Goal: Task Accomplishment & Management: Complete application form

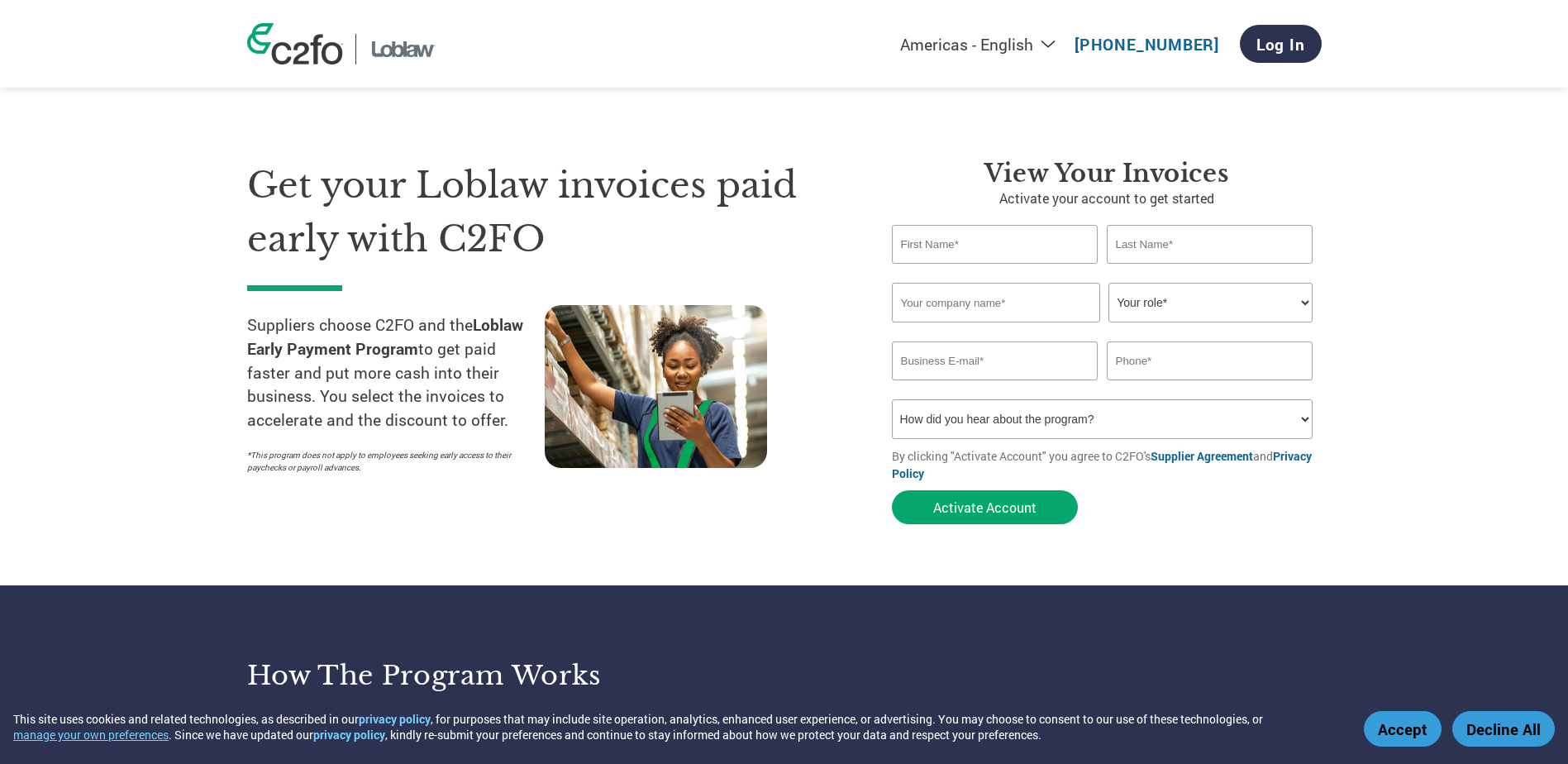
click at [987, 246] on input "text" at bounding box center [995, 245] width 206 height 39
type input "[DEMOGRAPHIC_DATA]"
type input "[PERSON_NAME]"
type input "[EMAIL_ADDRESS][DOMAIN_NAME]"
type input "6472378342"
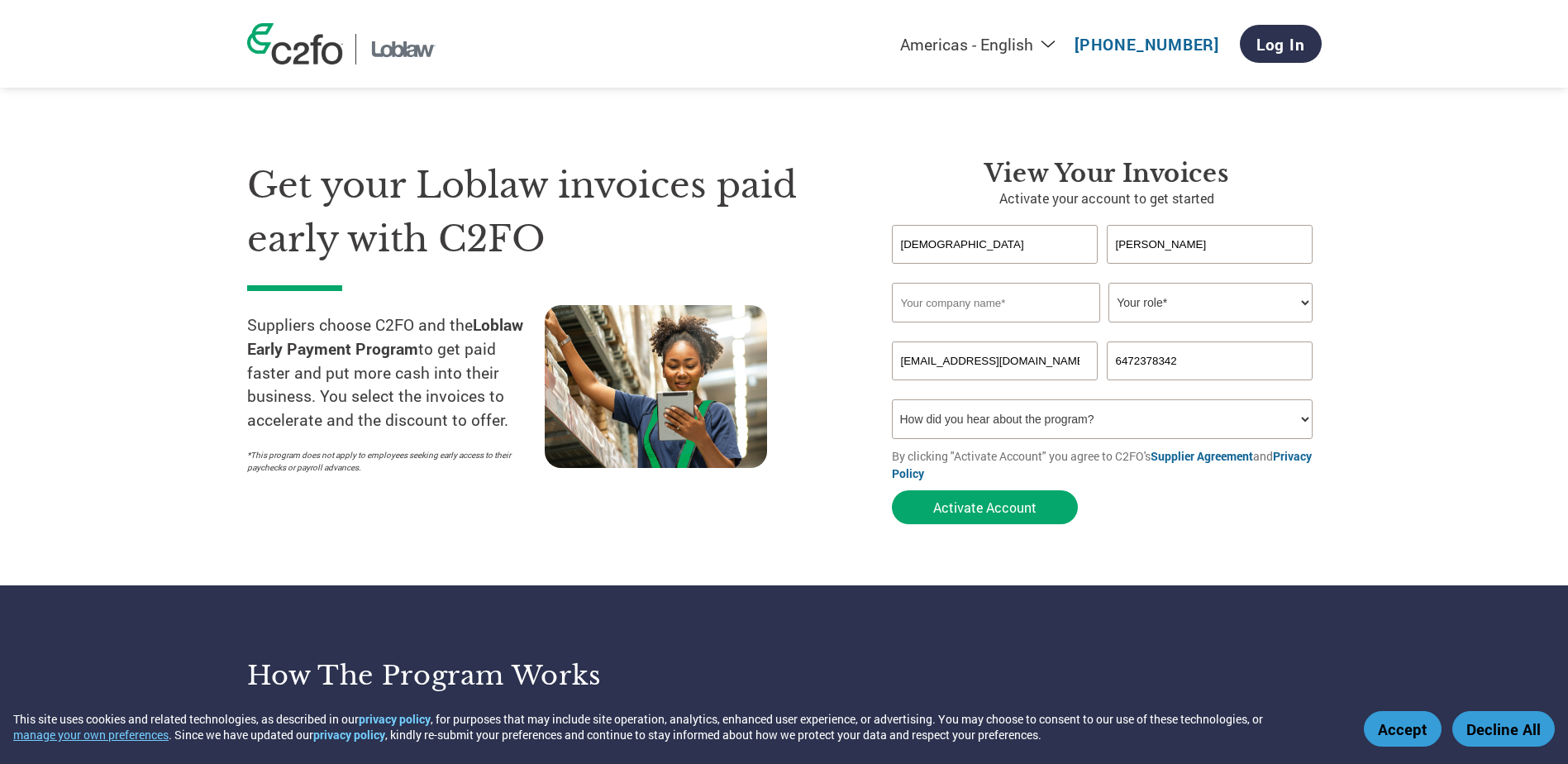
click at [979, 302] on input "text" at bounding box center [996, 302] width 208 height 40
type input "Helping Hand"
click at [1175, 308] on select "Your role* CFO Controller Credit Manager Finance Director Treasurer CEO Preside…" at bounding box center [1210, 302] width 204 height 40
select select "ACCOUNTS_RECEIVABLE"
click at [1109, 283] on select "Your role* CFO Controller Credit Manager Finance Director Treasurer CEO Preside…" at bounding box center [1210, 302] width 204 height 40
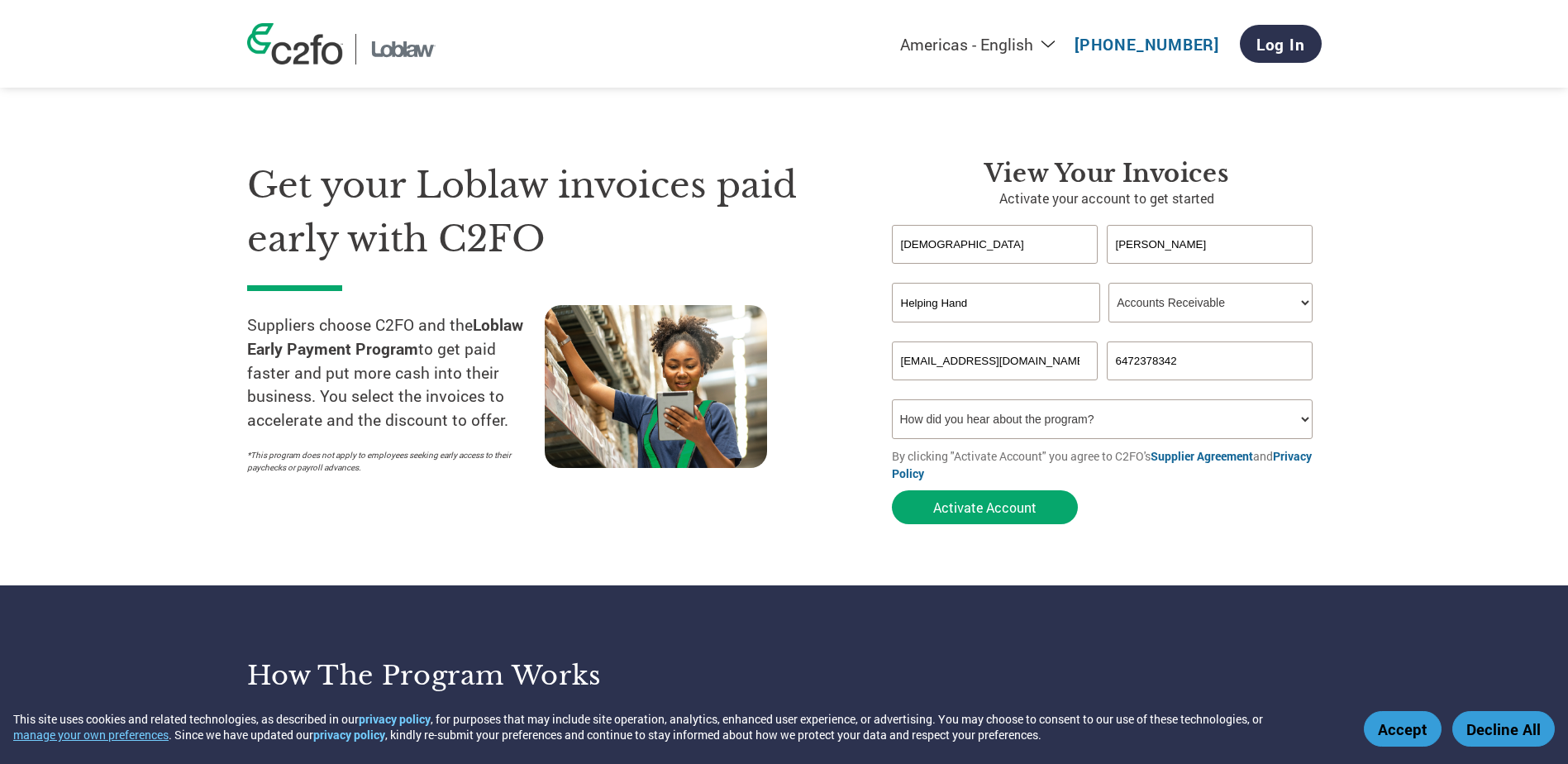
drag, startPoint x: 1044, startPoint y: 359, endPoint x: 771, endPoint y: 356, distance: 273.0
click at [771, 356] on div "Get your Loblaw invoices paid early with C2FO Suppliers choose C2FO and the Lob…" at bounding box center [784, 312] width 1075 height 440
type input "[EMAIL_ADDRESS][PERSON_NAME][DOMAIN_NAME]"
click at [1083, 417] on select "How did you hear about the program? Received a letter Email Social Media Online…" at bounding box center [1103, 419] width 421 height 40
select select "Email"
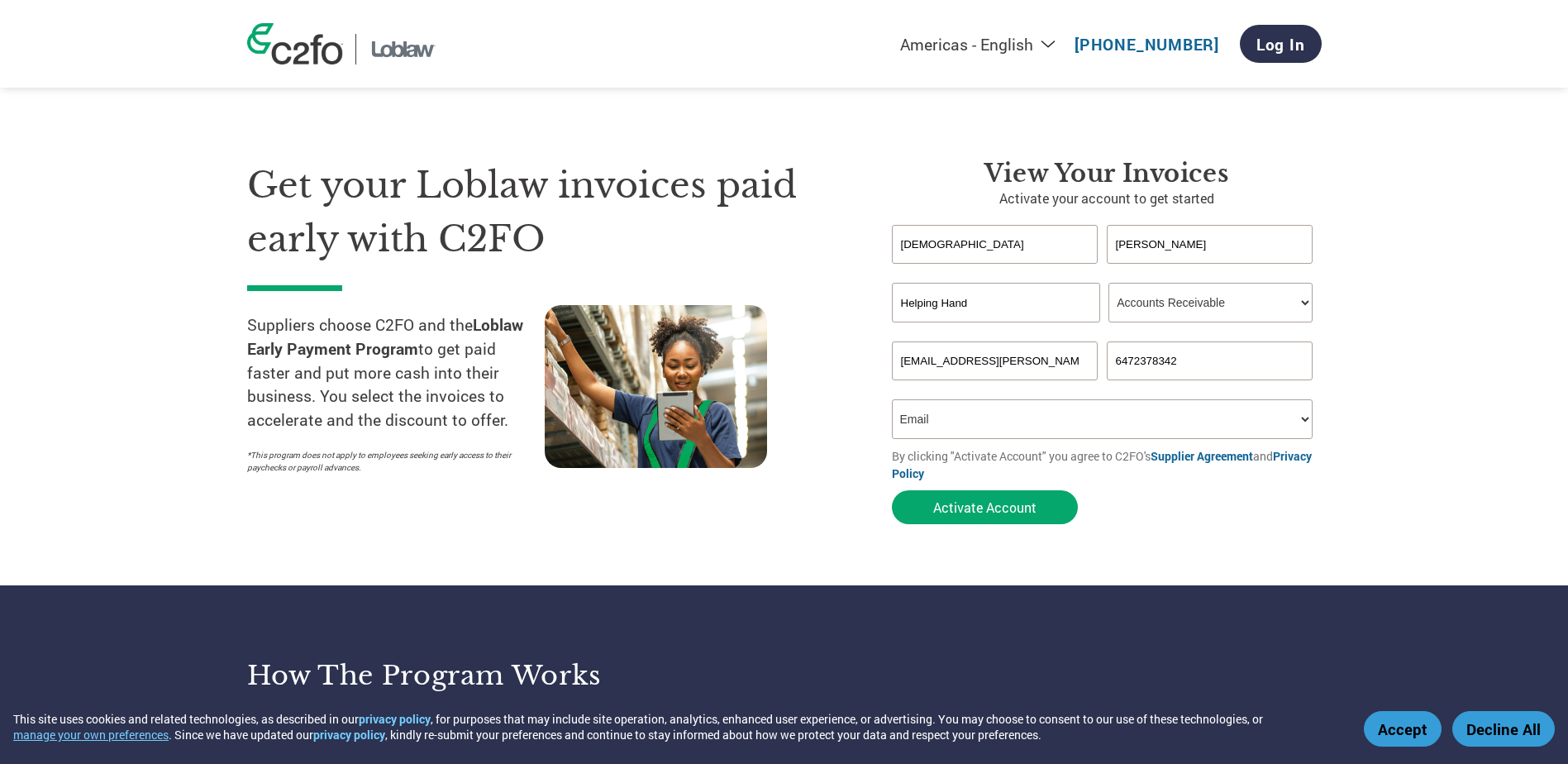
click at [892, 399] on select "How did you hear about the program? Received a letter Email Social Media Online…" at bounding box center [1103, 419] width 421 height 40
click at [972, 504] on button "Activate Account" at bounding box center [985, 508] width 186 height 34
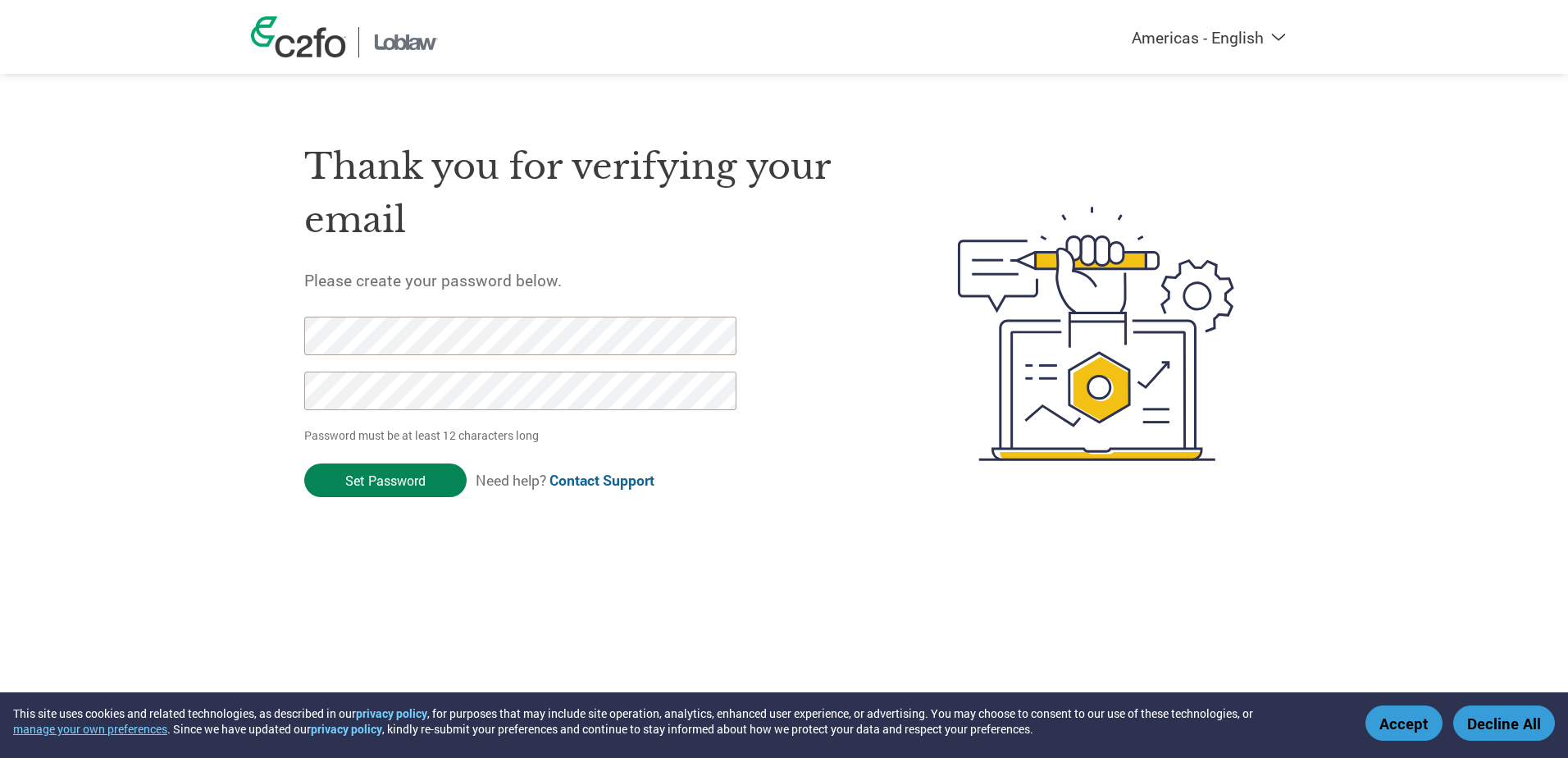
click at [412, 481] on input "Set Password" at bounding box center [386, 480] width 163 height 34
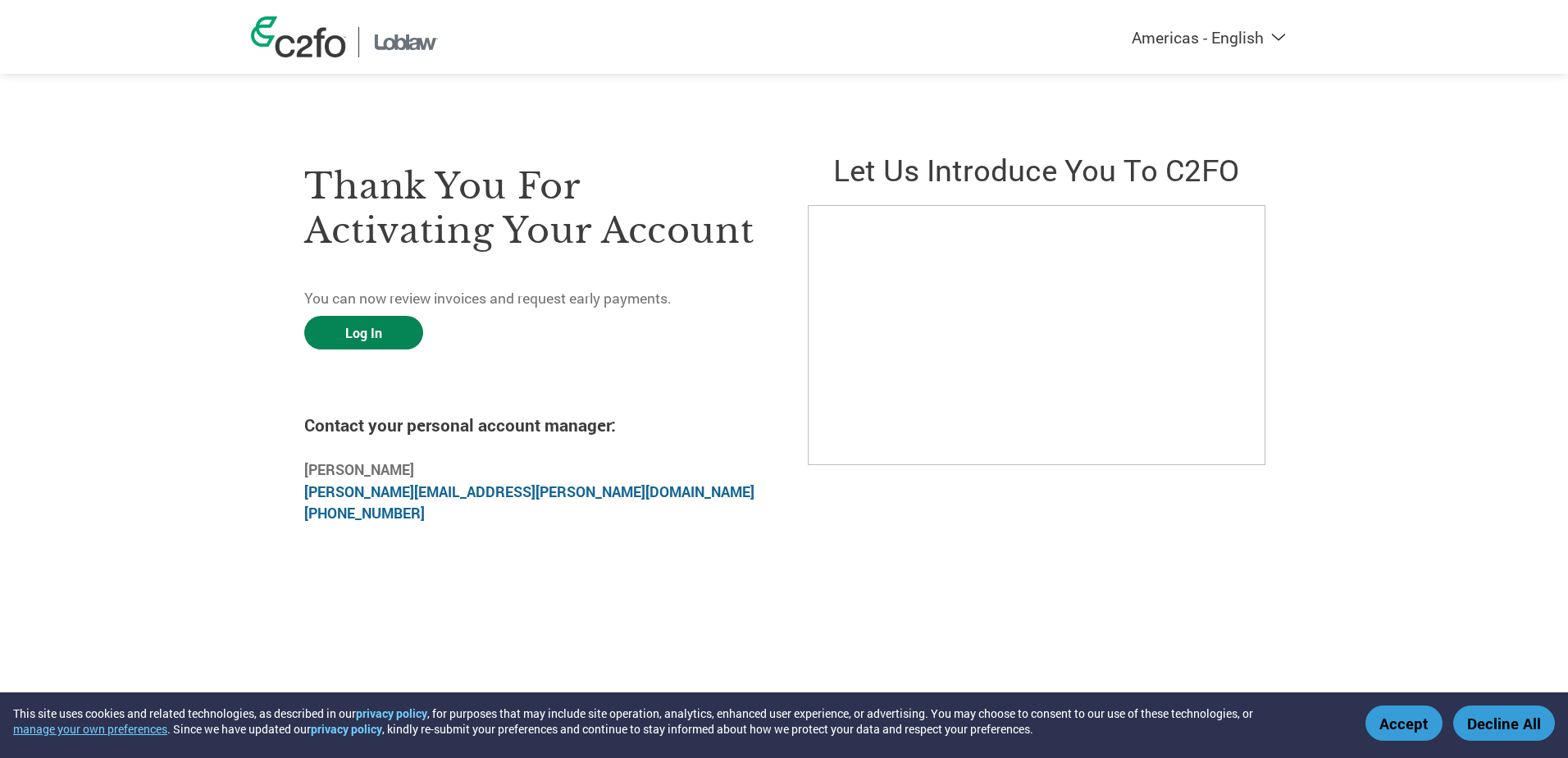
drag, startPoint x: 367, startPoint y: 333, endPoint x: 342, endPoint y: 334, distance: 25.0
click at [367, 333] on link "Log In" at bounding box center [364, 332] width 119 height 34
